Goal: Check status: Check status

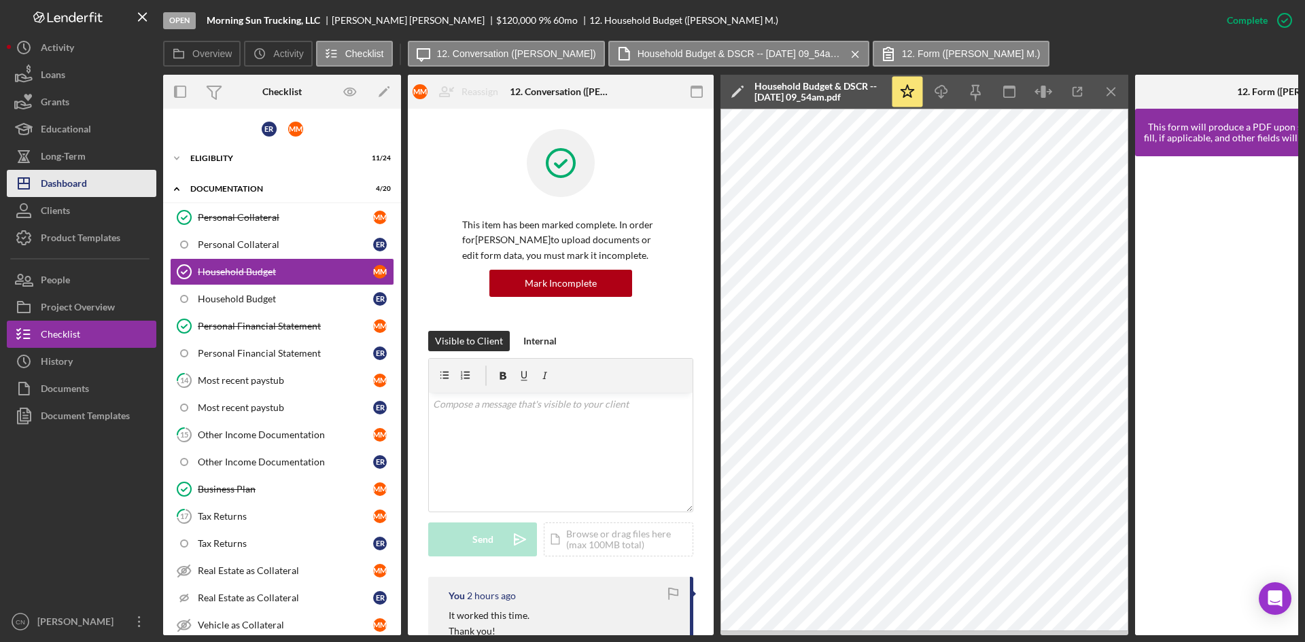
click at [67, 182] on div "Dashboard" at bounding box center [64, 185] width 46 height 31
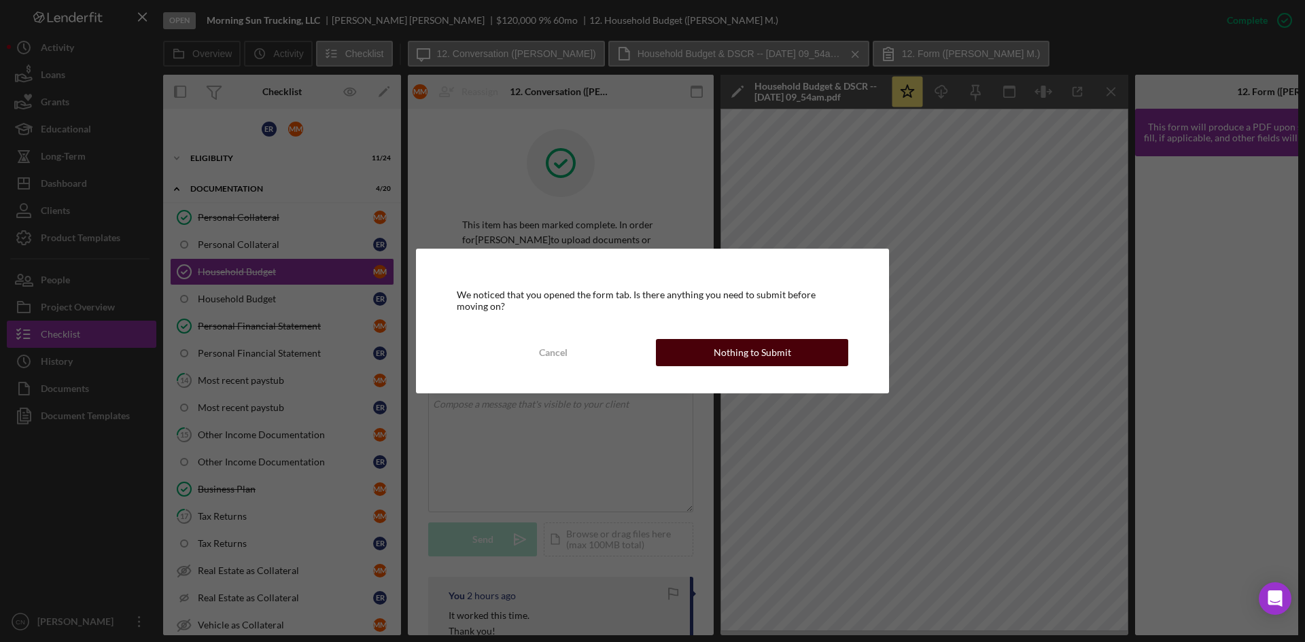
click at [789, 353] on button "Nothing to Submit" at bounding box center [752, 352] width 192 height 27
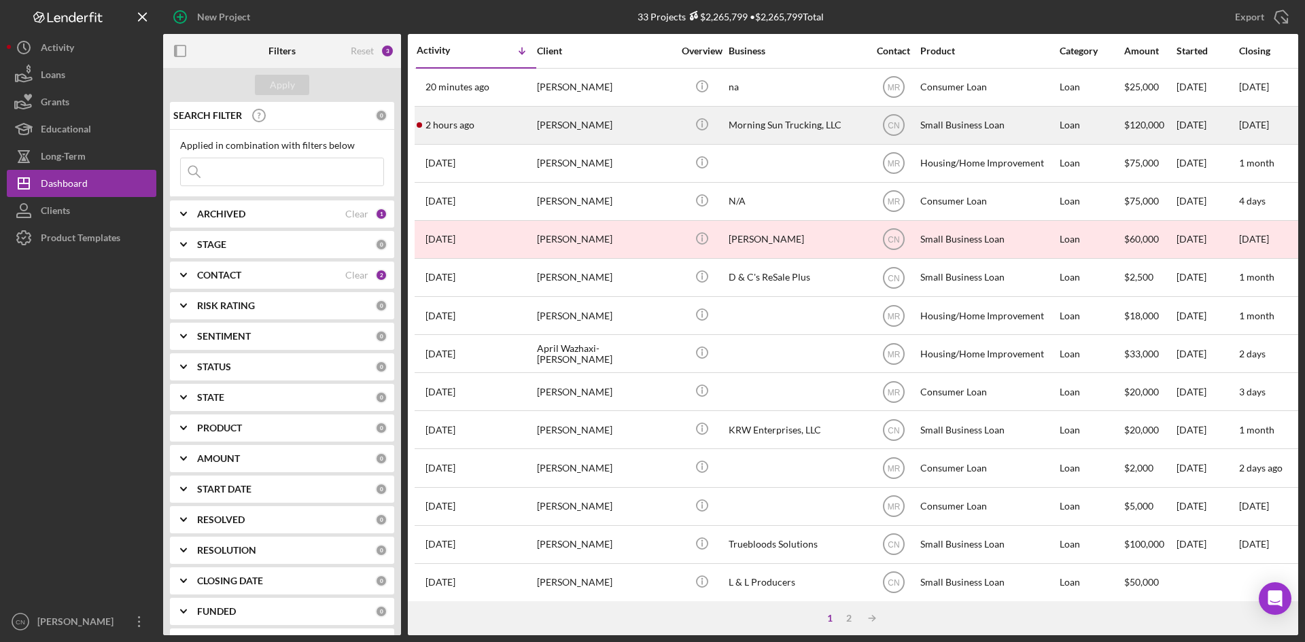
click at [596, 124] on div "[PERSON_NAME]" at bounding box center [605, 125] width 136 height 36
